Goal: Find specific page/section: Find specific page/section

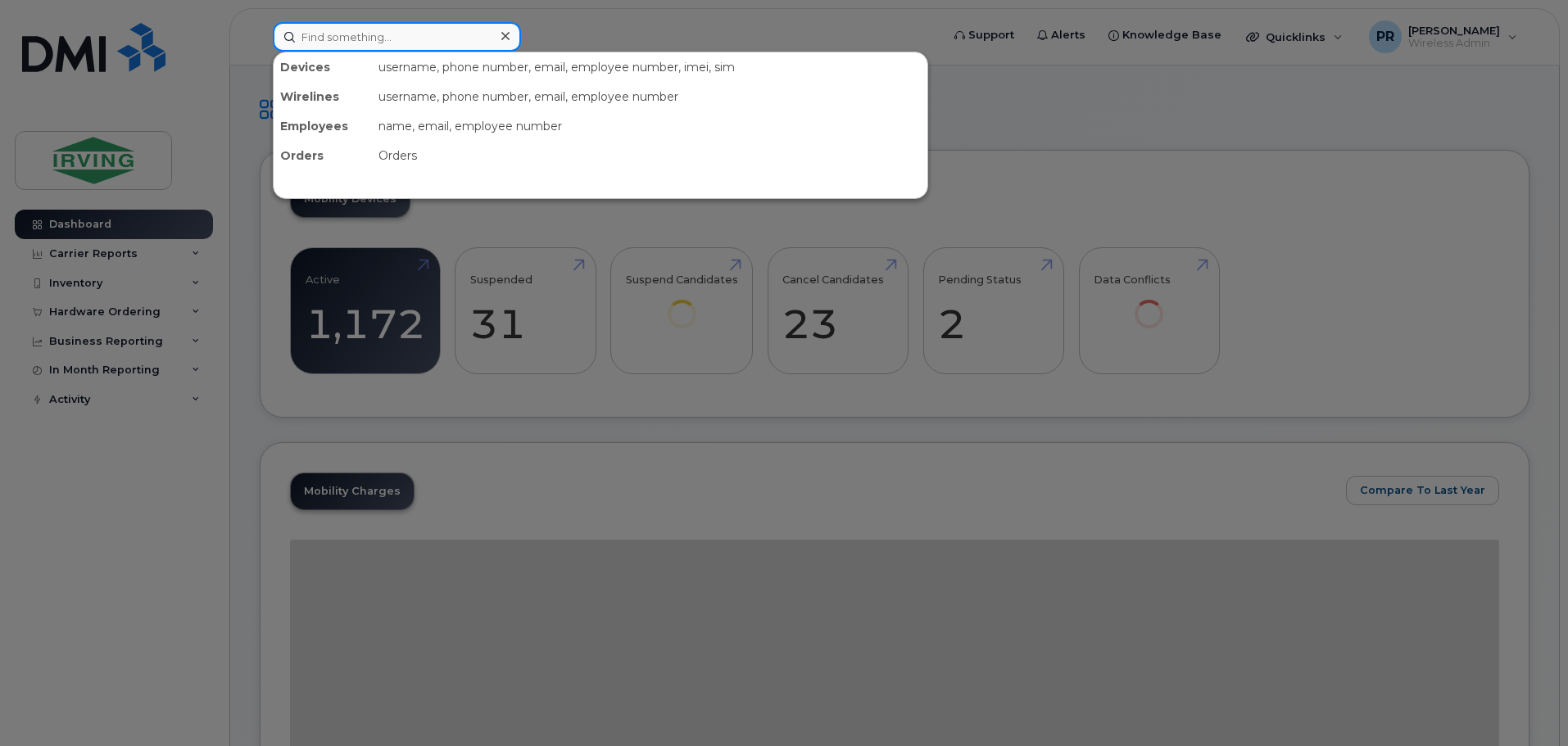
click at [375, 33] on input at bounding box center [397, 36] width 248 height 29
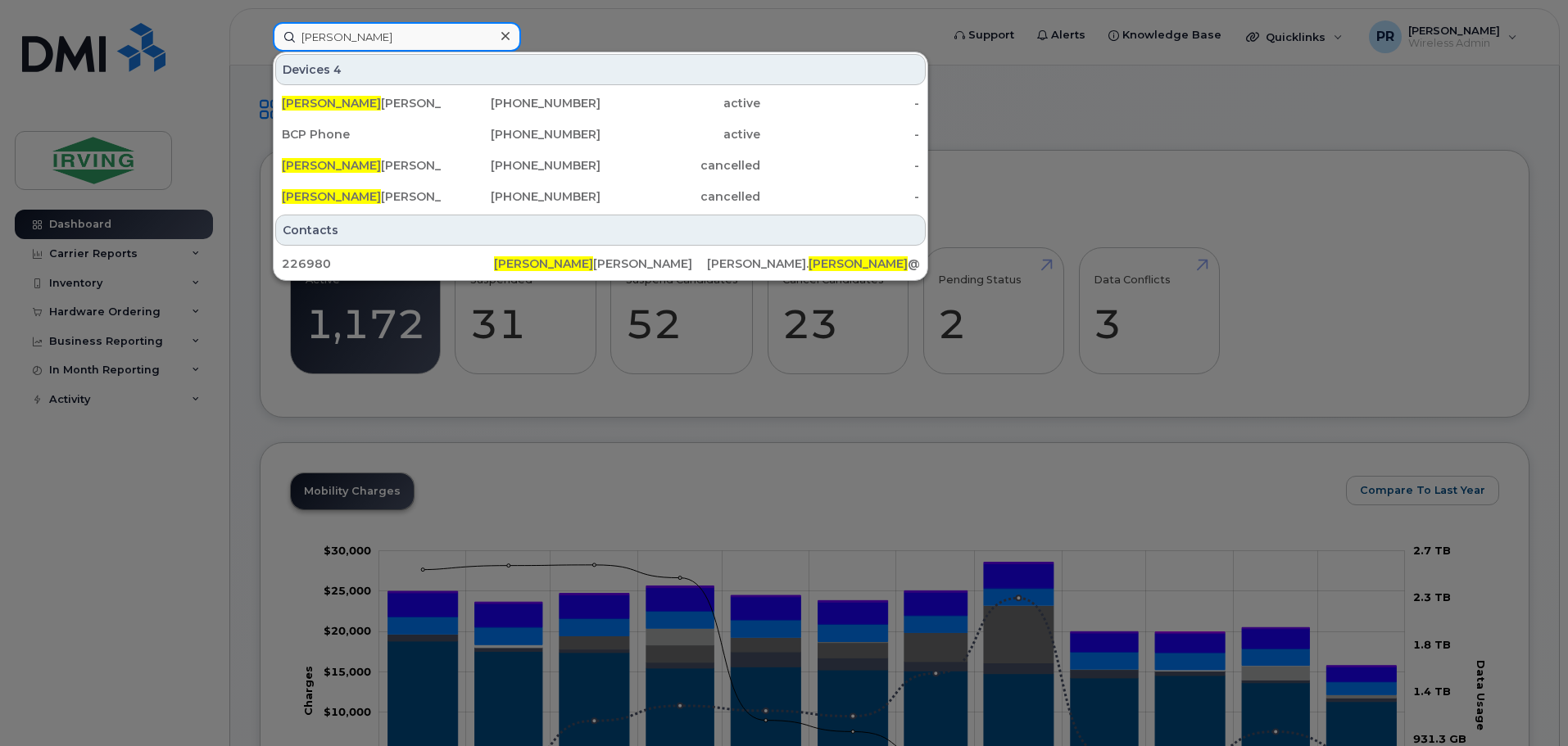
type input "lachmi"
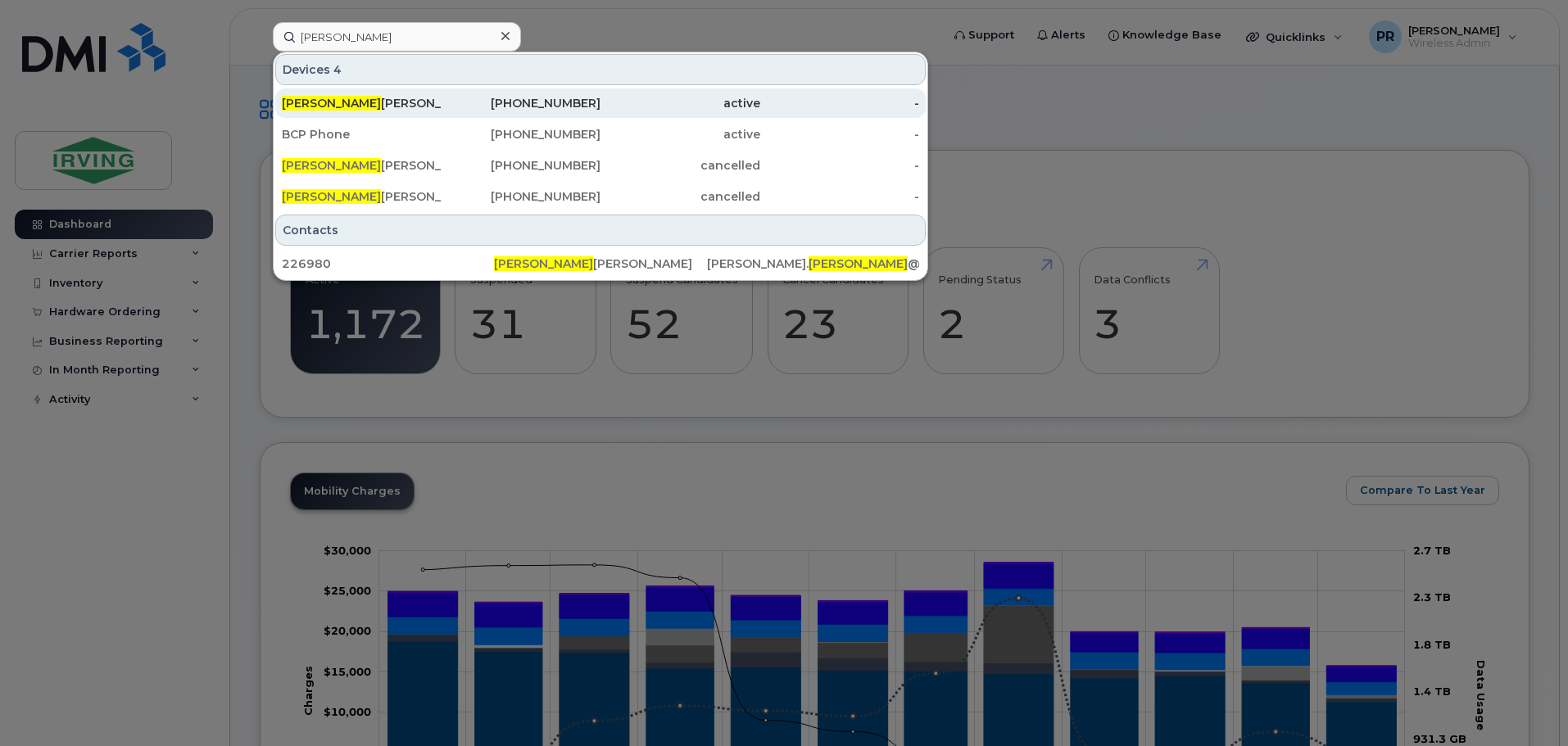
click at [579, 99] on div "506-377-2017" at bounding box center [521, 104] width 160 height 17
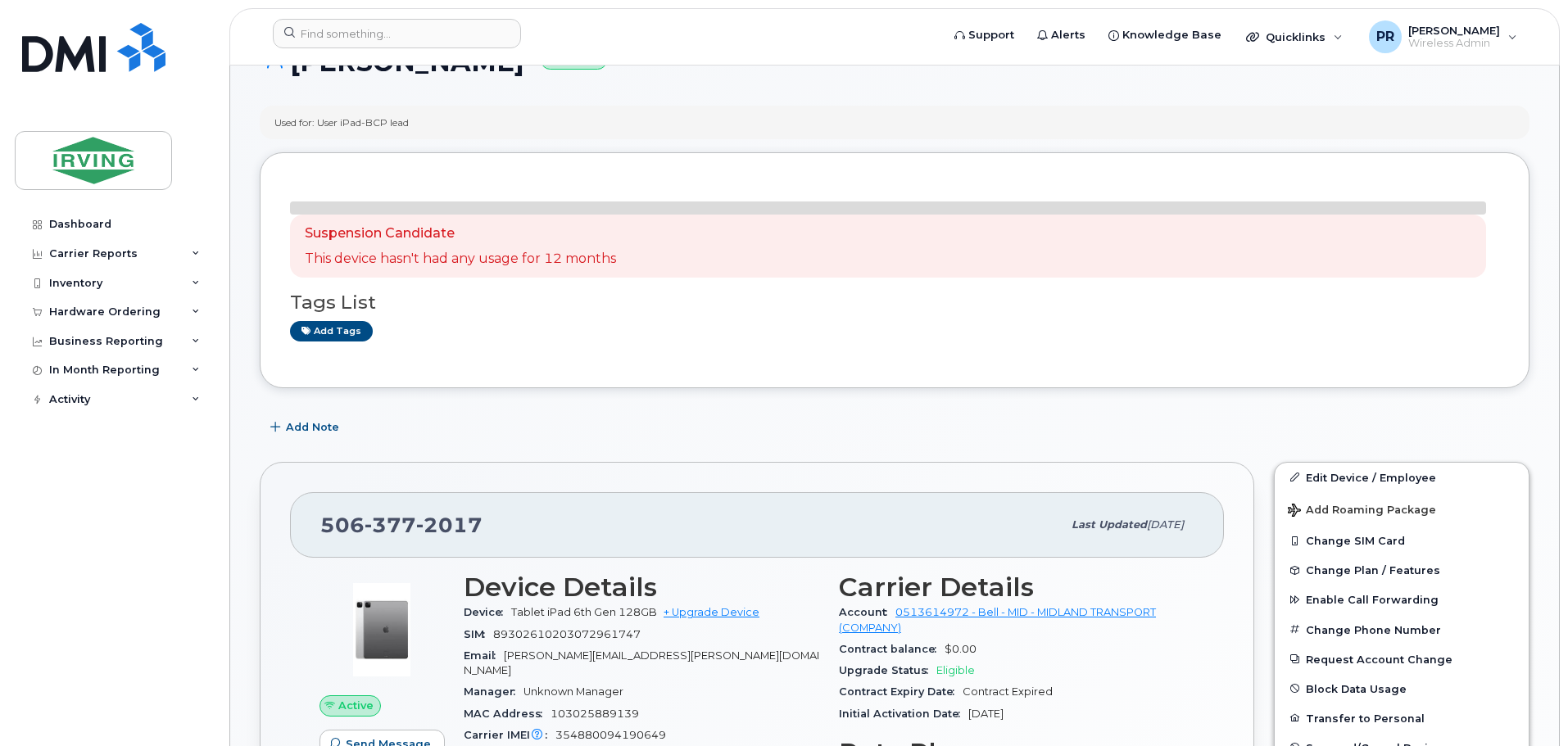
scroll to position [164, 0]
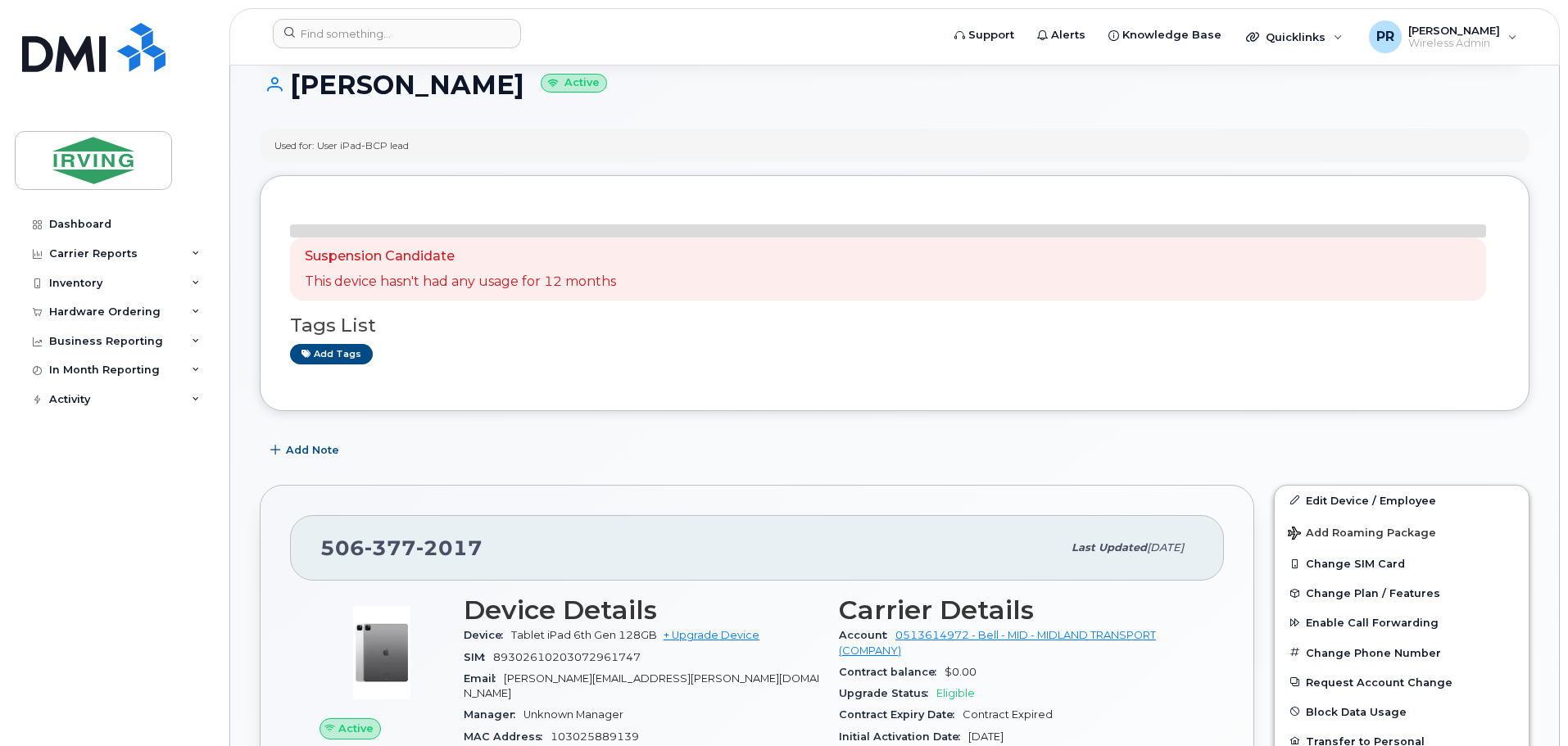
click at [385, 83] on h1 "Lachmi Karnani Active" at bounding box center [895, 84] width 1270 height 28
drag, startPoint x: 505, startPoint y: 87, endPoint x: 275, endPoint y: 98, distance: 230.3
click at [275, 98] on h1 "Lachmi Karnani Active" at bounding box center [895, 84] width 1270 height 28
copy h1 "[PERSON_NAME]"
click at [385, 38] on input at bounding box center [397, 33] width 248 height 29
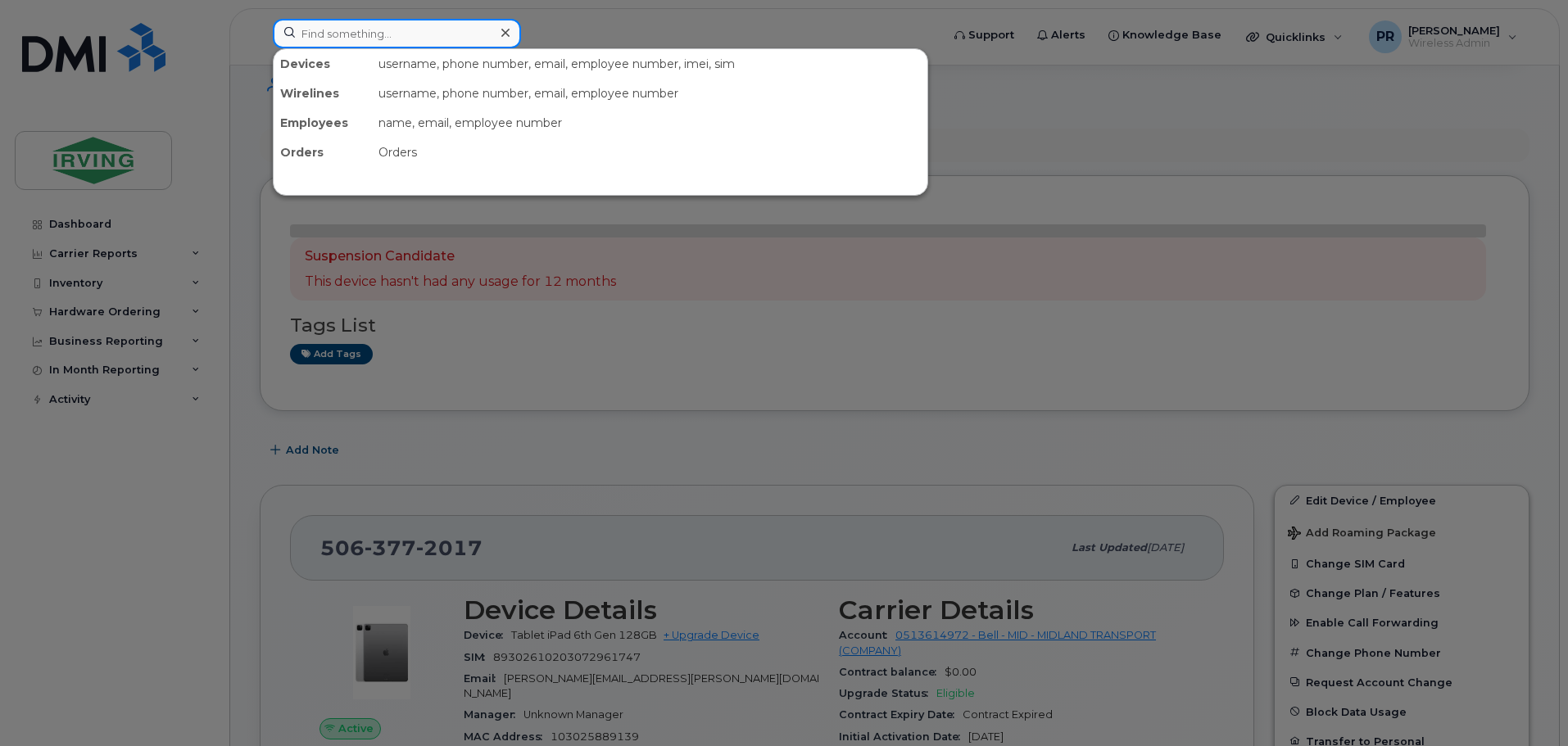
paste input "[PERSON_NAME]"
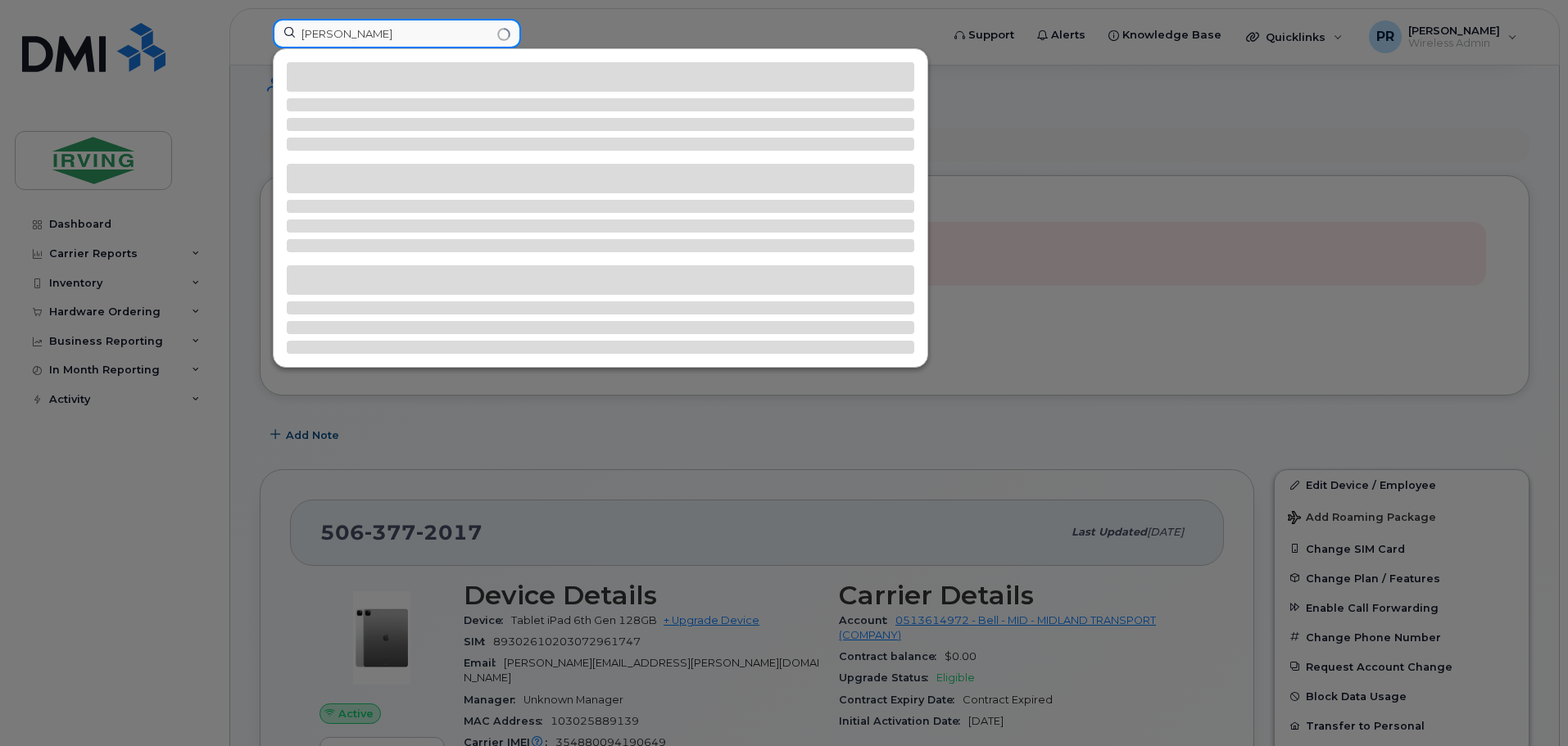
type input "[PERSON_NAME]"
click at [583, 24] on div at bounding box center [784, 373] width 1568 height 746
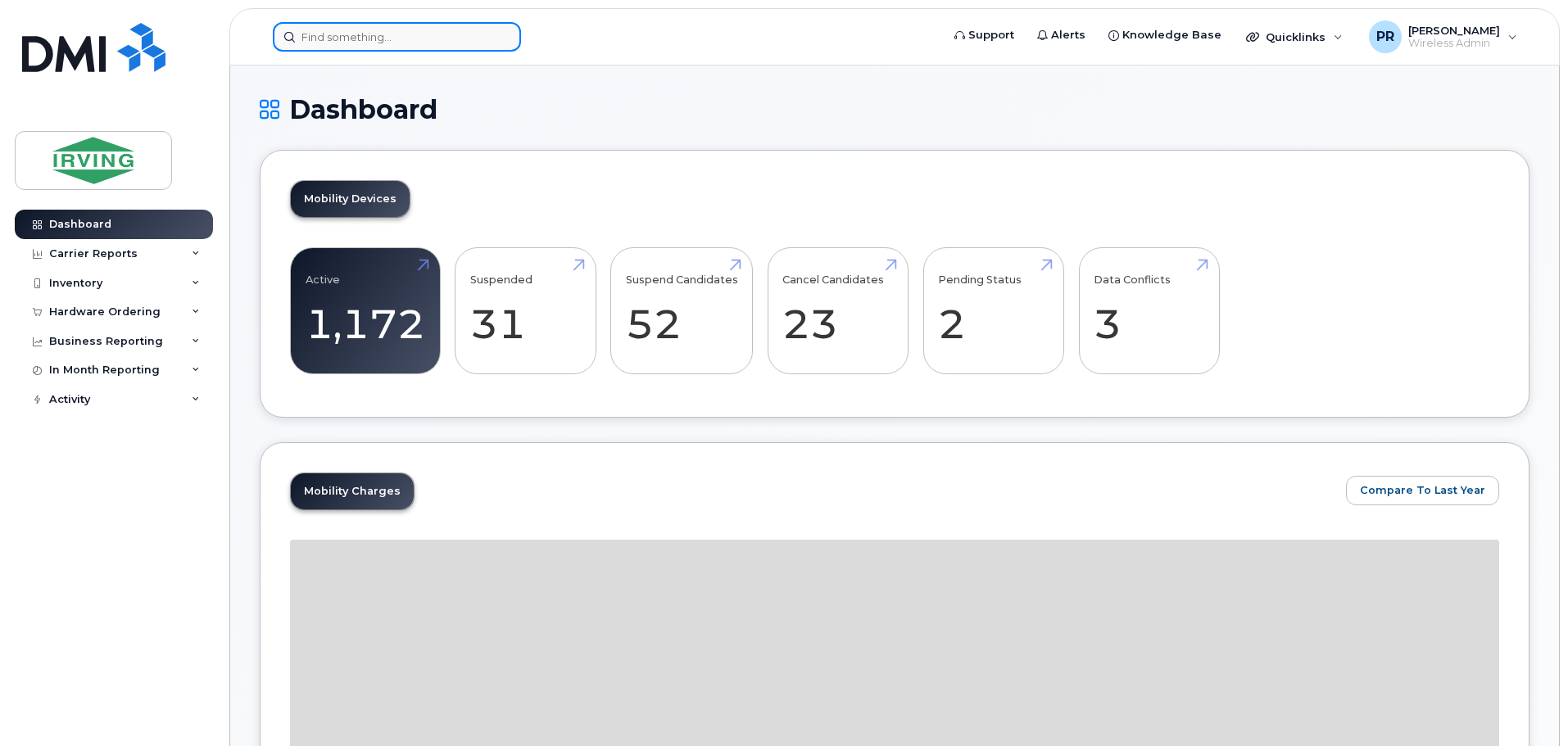
click at [350, 36] on input at bounding box center [397, 36] width 248 height 29
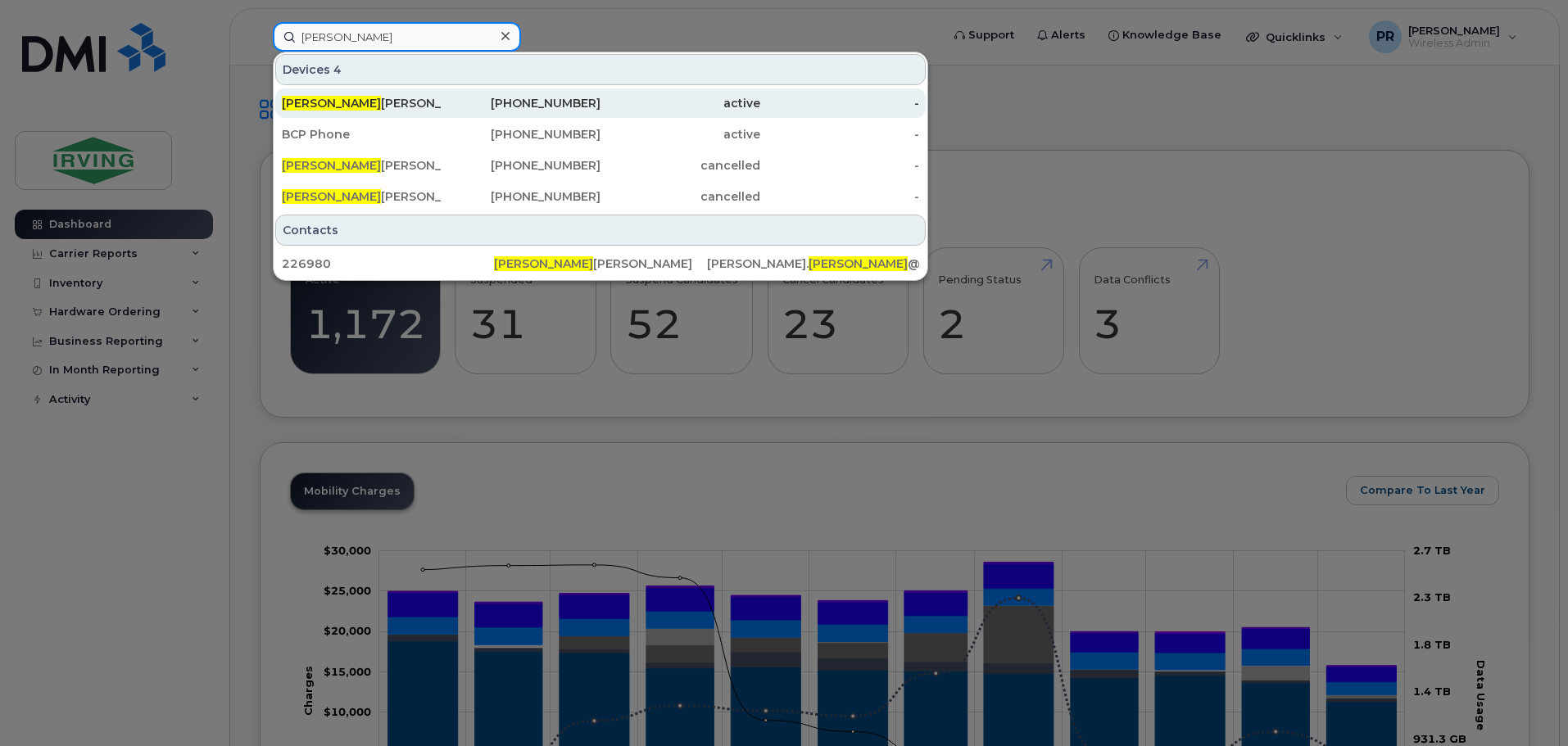
type input "lachmi"
click at [353, 102] on div "Lachmi Karnani" at bounding box center [361, 104] width 160 height 17
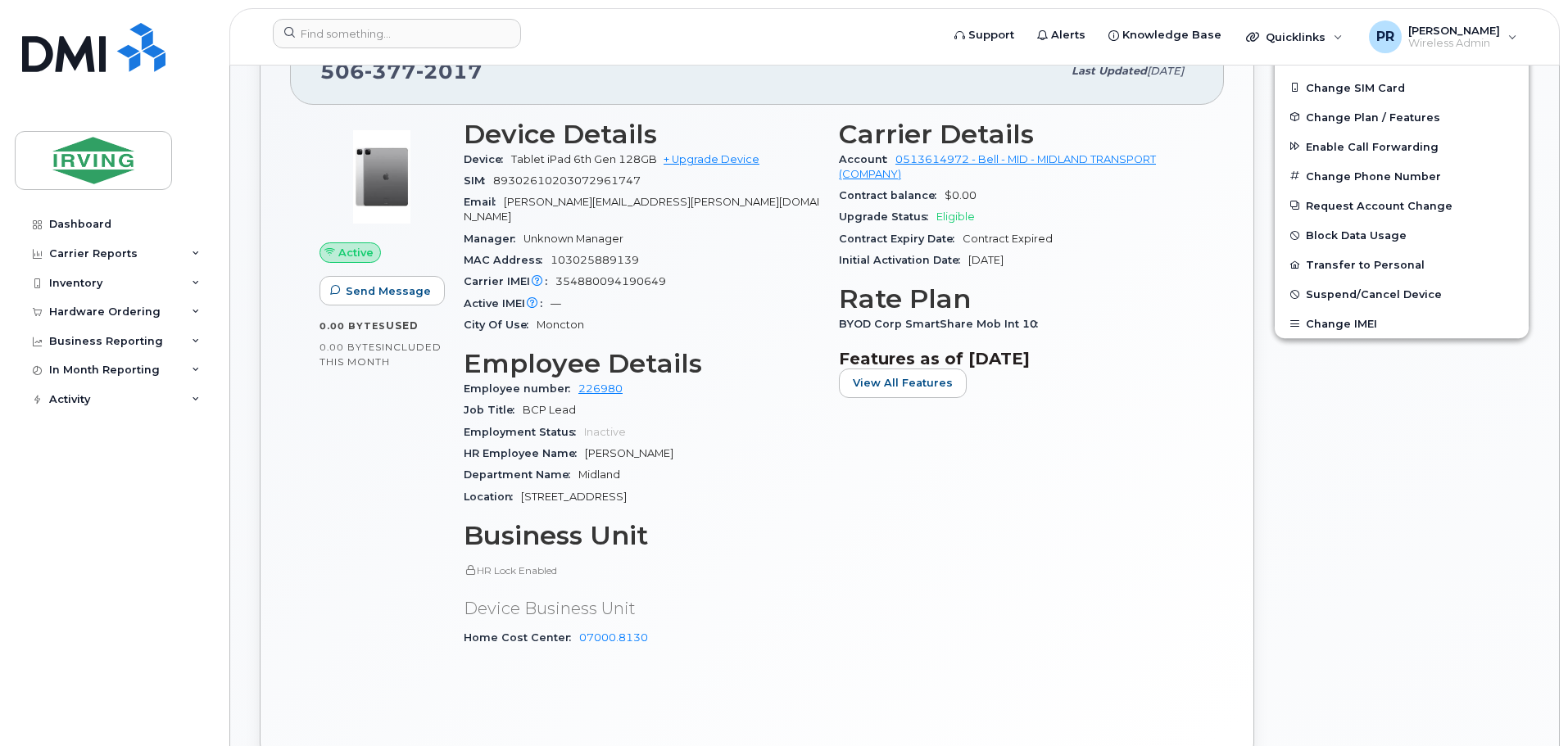
scroll to position [655, 0]
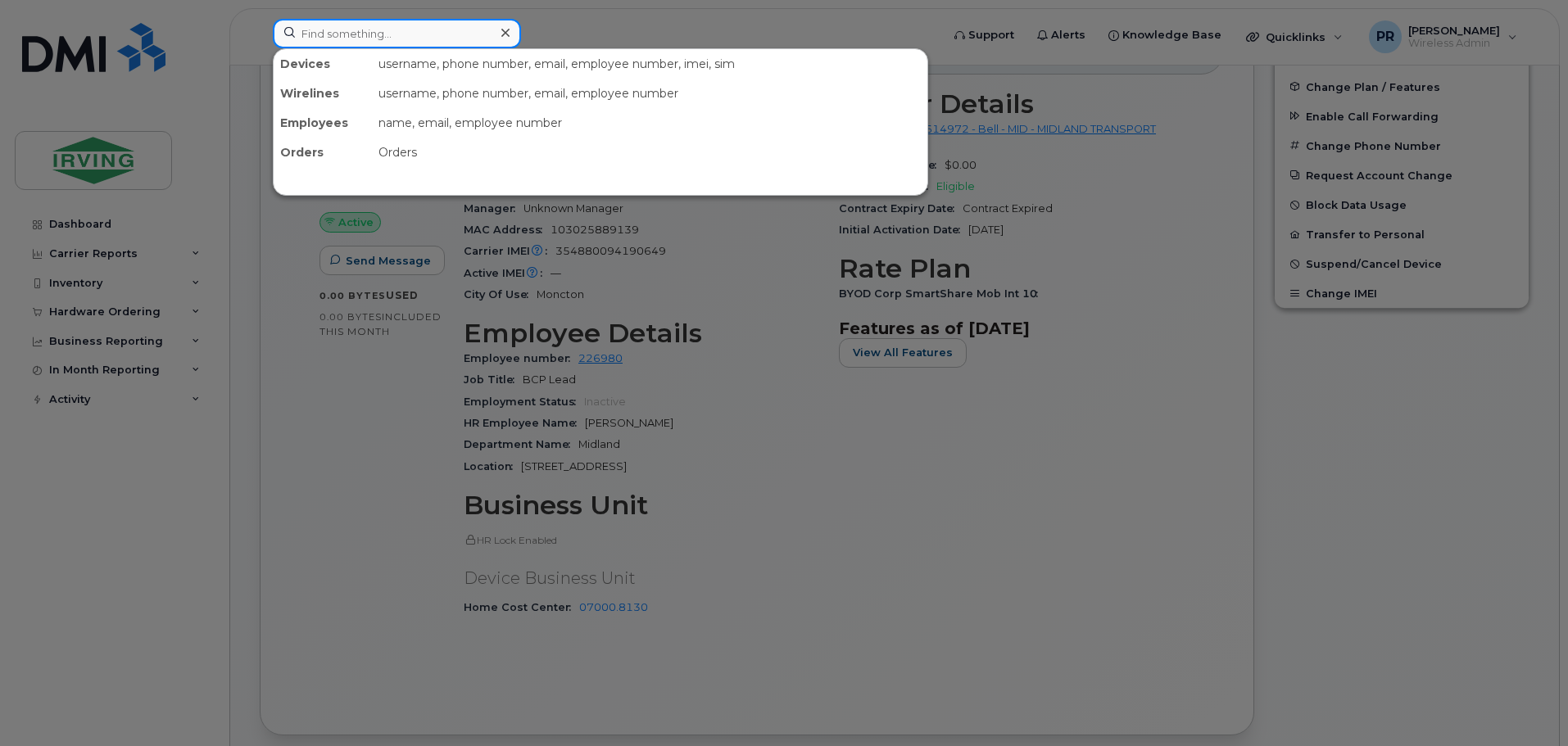
click at [393, 33] on input at bounding box center [397, 33] width 248 height 29
paste input "359938610861922"
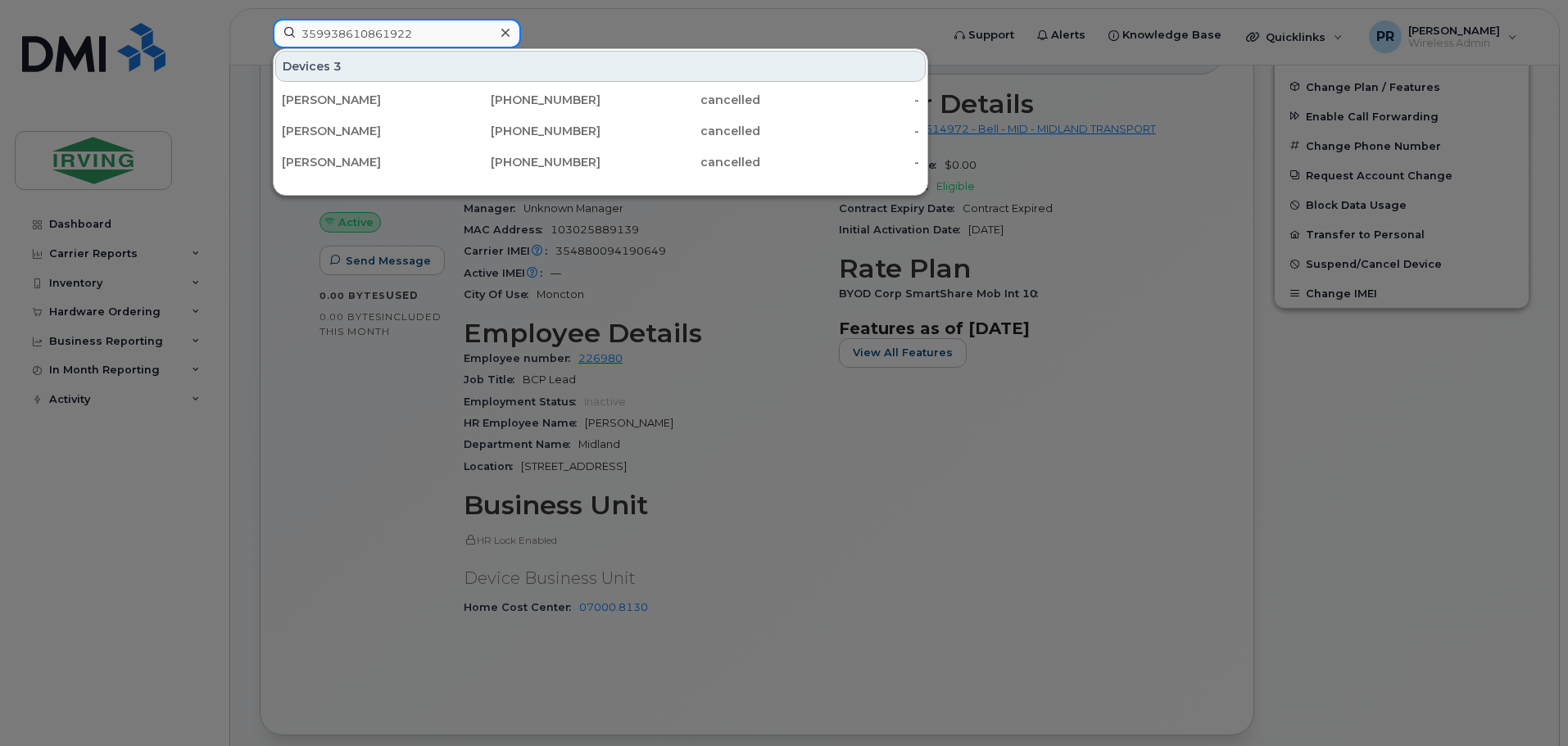
type input "359938610861922"
